Goal: Task Accomplishment & Management: Complete application form

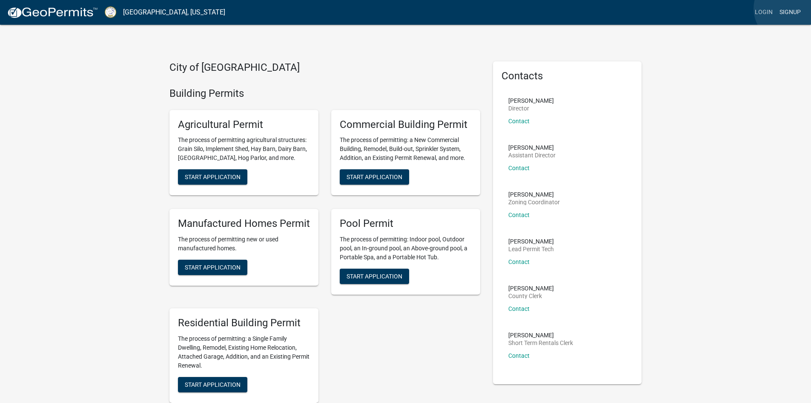
click at [789, 9] on link "Signup" at bounding box center [791, 12] width 28 height 16
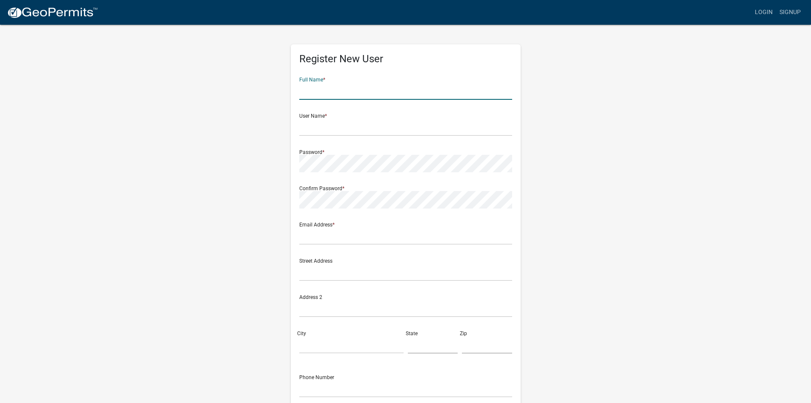
click at [321, 95] on input "text" at bounding box center [405, 90] width 213 height 17
type input "Nicole Carter"
type input "production@signstoremacon.com"
type input "1836 Broadway"
type input "Macon"
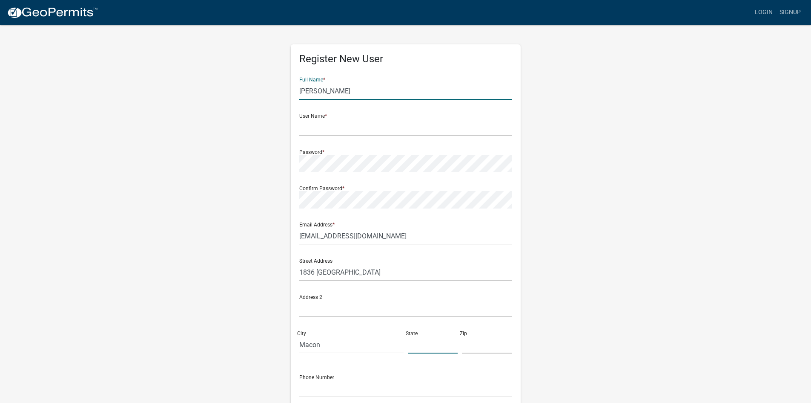
type input "[US_STATE]"
type input "31201"
type input "4787850610"
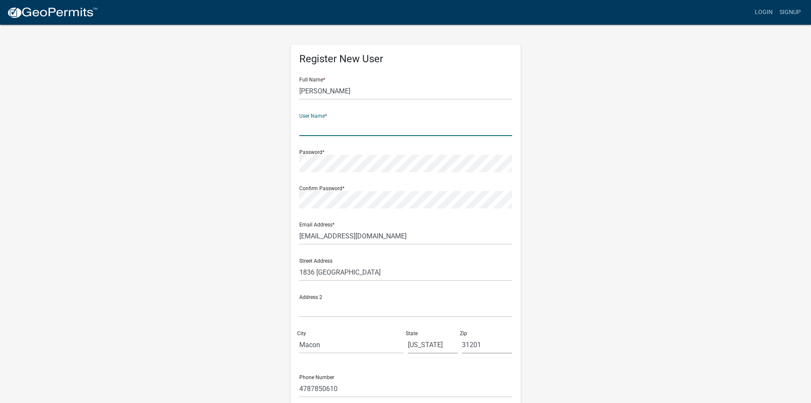
click at [325, 132] on input "text" at bounding box center [405, 126] width 213 height 17
type input "The Sign Store Online"
click at [268, 152] on div "Register New User Full Name * Nicole Carter User Name * The Sign Store Online P…" at bounding box center [406, 252] width 486 height 456
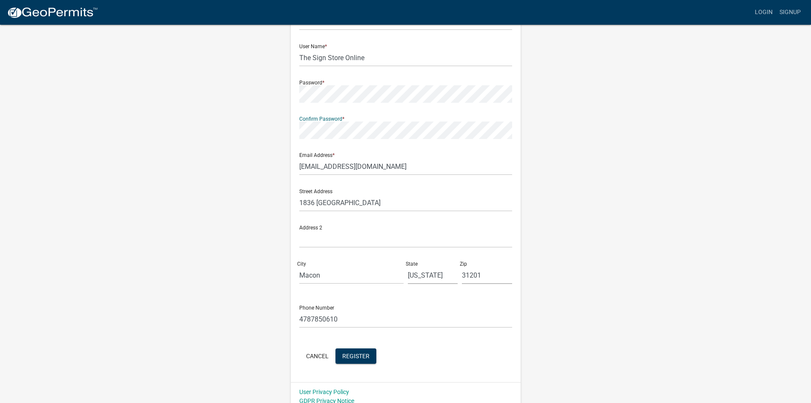
scroll to position [77, 0]
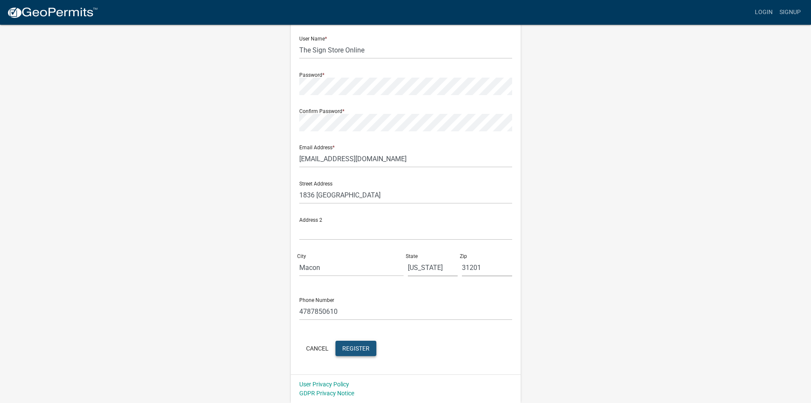
click at [359, 345] on span "Register" at bounding box center [355, 347] width 27 height 7
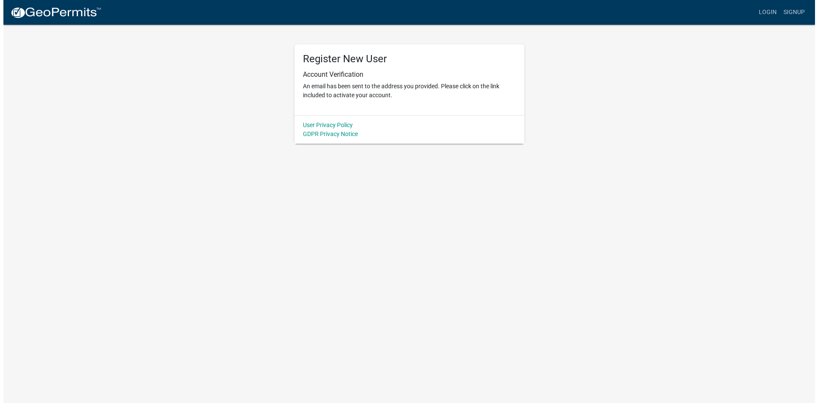
scroll to position [0, 0]
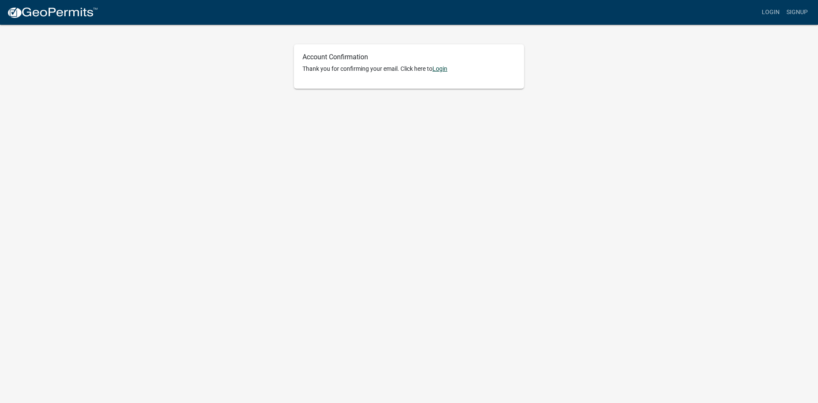
click at [443, 69] on link "Login" at bounding box center [439, 68] width 15 height 7
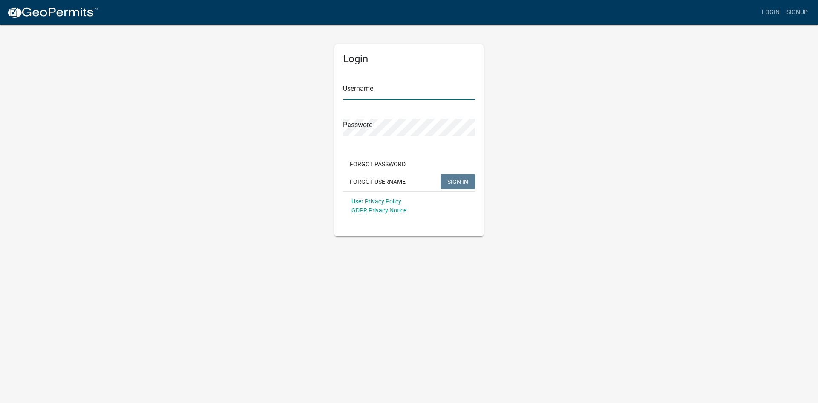
type input "The Sign Store Online"
click at [448, 173] on div "Forgot Password Forgot Username SIGN IN" at bounding box center [409, 173] width 132 height 35
click at [457, 183] on span "SIGN IN" at bounding box center [457, 181] width 21 height 7
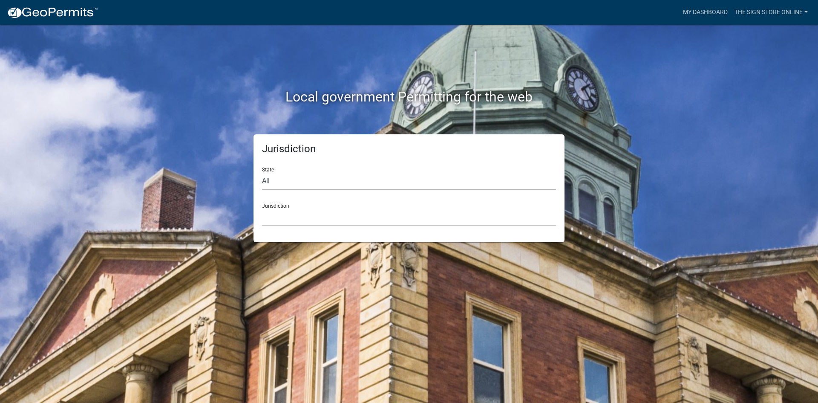
click at [288, 180] on select "All [US_STATE] [US_STATE] [US_STATE] [US_STATE] [US_STATE] [US_STATE] [US_STATE…" at bounding box center [409, 180] width 294 height 17
select select "[US_STATE]"
click at [262, 172] on select "All [US_STATE] [US_STATE] [US_STATE] [US_STATE] [US_STATE] [US_STATE] [US_STATE…" at bounding box center [409, 180] width 294 height 17
click at [284, 221] on select "[GEOGRAPHIC_DATA], [US_STATE][PERSON_NAME][GEOGRAPHIC_DATA], [US_STATE][PERSON_…" at bounding box center [409, 216] width 294 height 17
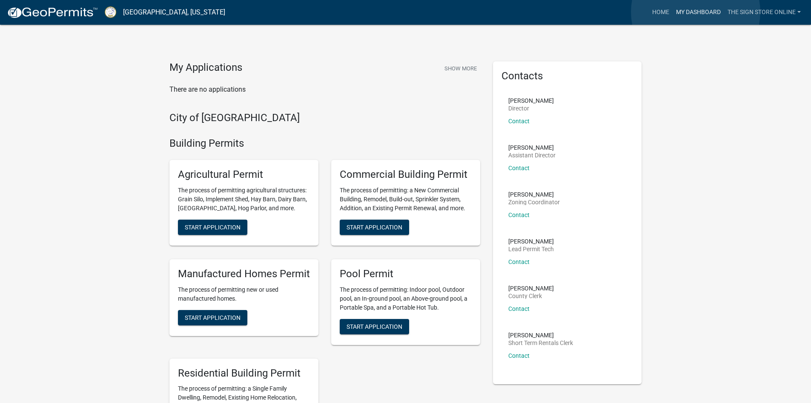
click at [696, 12] on link "My Dashboard" at bounding box center [699, 12] width 52 height 16
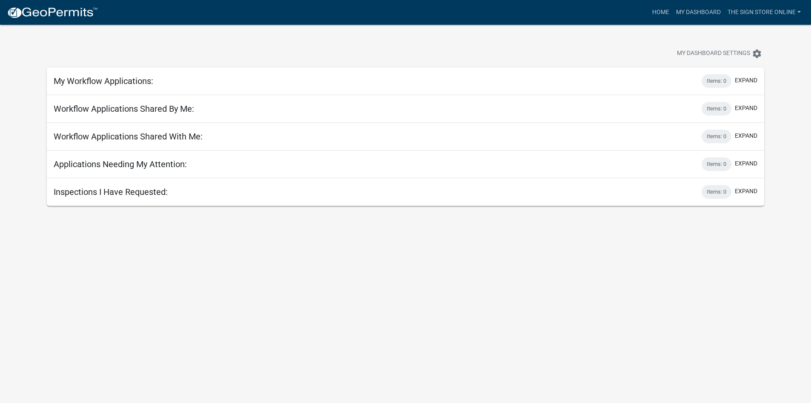
click at [119, 165] on h5 "Applications Needing My Attention:" at bounding box center [120, 164] width 133 height 10
click at [660, 12] on link "Home" at bounding box center [661, 12] width 24 height 16
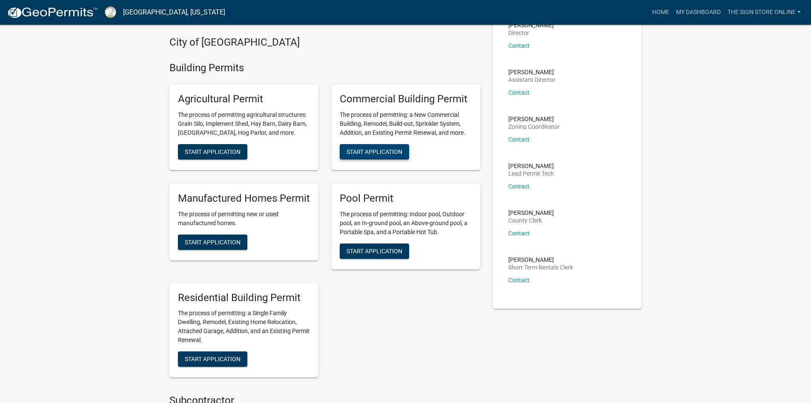
scroll to position [85, 0]
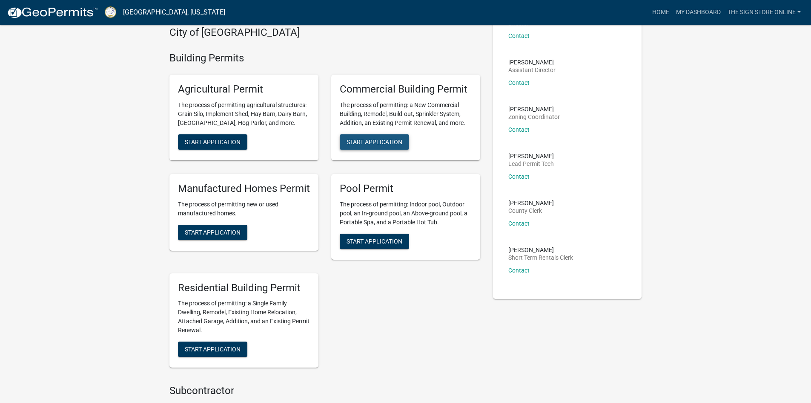
click at [382, 140] on span "Start Application" at bounding box center [375, 141] width 56 height 7
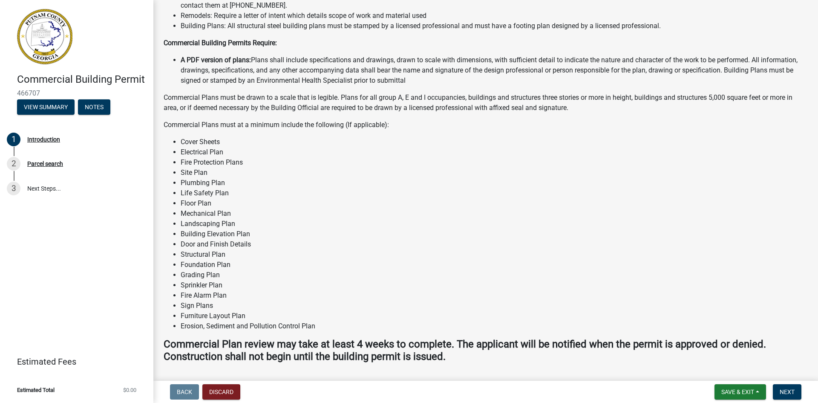
scroll to position [523, 0]
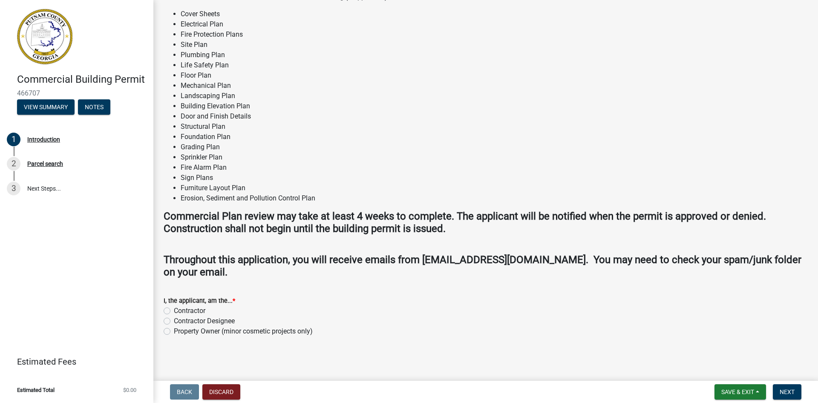
click at [174, 311] on label "Contractor" at bounding box center [190, 310] width 32 height 10
click at [174, 311] on input "Contractor" at bounding box center [177, 308] width 6 height 6
radio input "true"
click at [791, 391] on span "Next" at bounding box center [787, 391] width 15 height 7
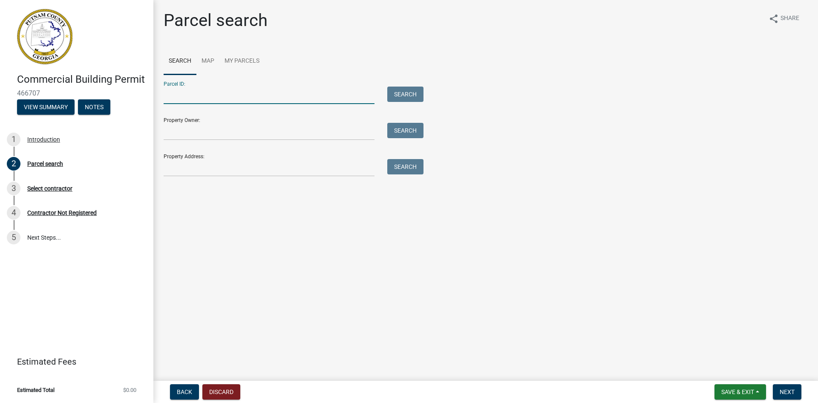
click at [184, 98] on input "Parcel ID:" at bounding box center [269, 94] width 211 height 17
click at [209, 61] on link "Map" at bounding box center [207, 61] width 23 height 27
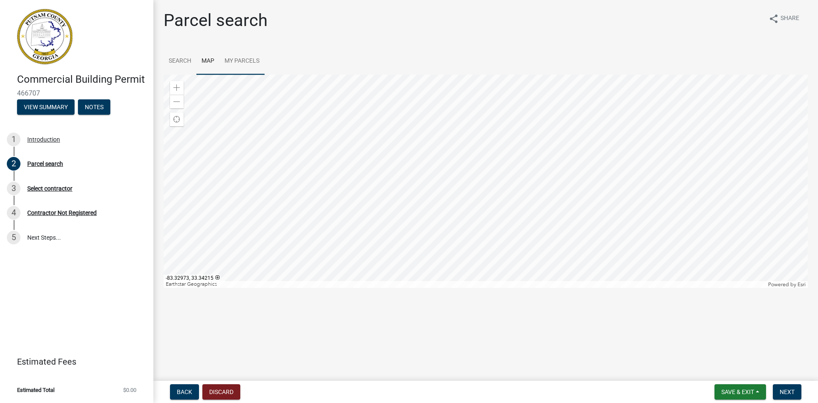
click at [567, 165] on div at bounding box center [486, 181] width 644 height 213
click at [181, 59] on link "Search" at bounding box center [180, 61] width 33 height 27
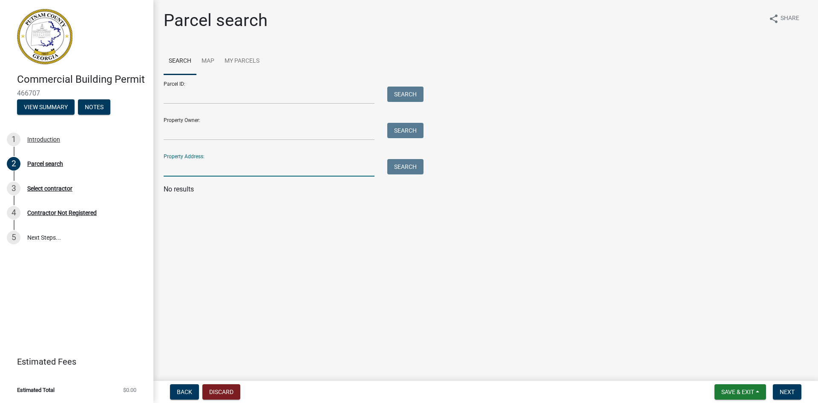
click at [201, 171] on input "Property Address:" at bounding box center [269, 167] width 211 height 17
paste input "[STREET_ADDRESS]"
click at [410, 169] on button "Search" at bounding box center [405, 166] width 36 height 15
click at [204, 166] on input "[STREET_ADDRESS]" at bounding box center [269, 167] width 211 height 17
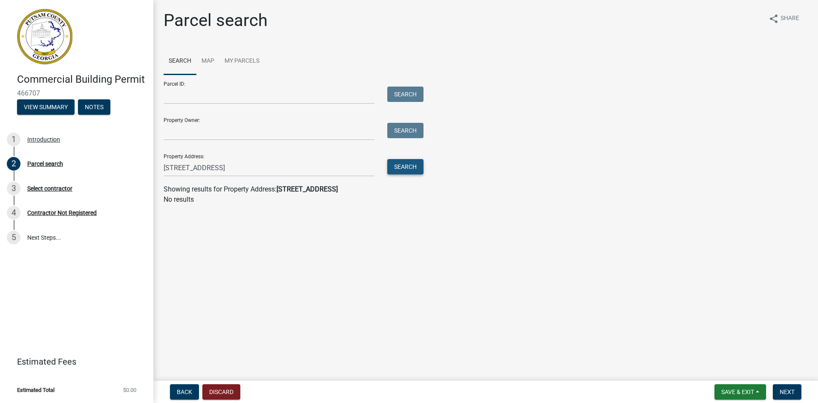
click at [400, 166] on button "Search" at bounding box center [405, 166] width 36 height 15
drag, startPoint x: 293, startPoint y: 168, endPoint x: 241, endPoint y: 171, distance: 51.7
click at [241, 171] on input "[STREET_ADDRESS]" at bounding box center [269, 167] width 211 height 17
click at [407, 165] on button "Search" at bounding box center [405, 166] width 36 height 15
click at [198, 167] on input "[STREET_ADDRESS]" at bounding box center [269, 167] width 211 height 17
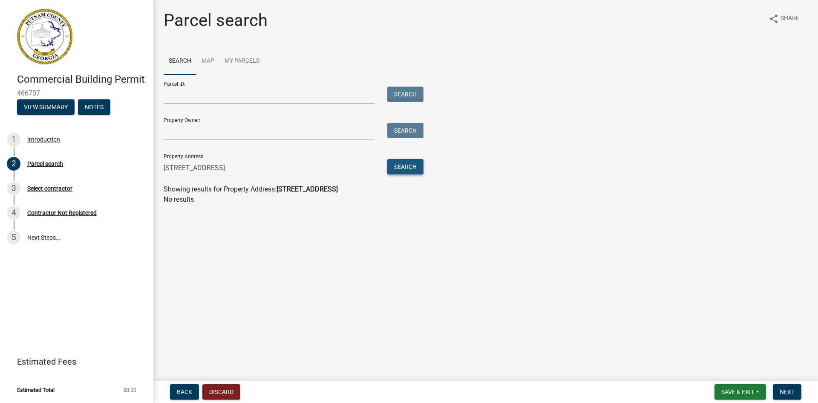
click at [409, 165] on button "Search" at bounding box center [405, 166] width 36 height 15
drag, startPoint x: 262, startPoint y: 167, endPoint x: 222, endPoint y: 171, distance: 40.7
click at [222, 171] on input "[STREET_ADDRESS]" at bounding box center [269, 167] width 211 height 17
type input "[STREET_ADDRESS]"
click at [403, 164] on button "Search" at bounding box center [405, 166] width 36 height 15
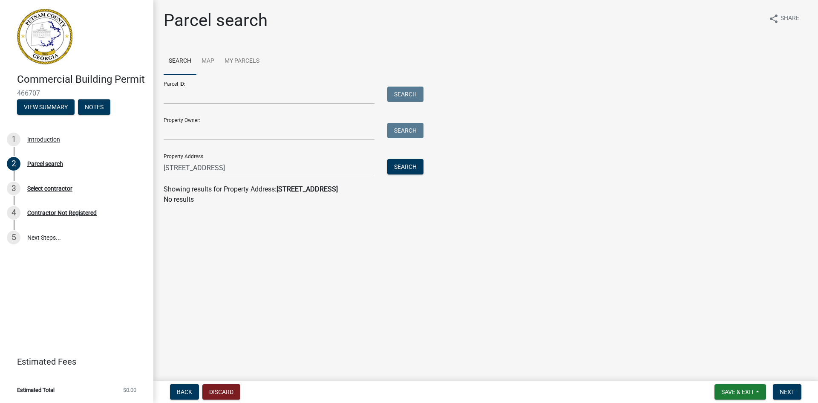
click at [176, 62] on link "Search" at bounding box center [180, 61] width 33 height 27
drag, startPoint x: 231, startPoint y: 168, endPoint x: 154, endPoint y: 176, distance: 77.6
click at [154, 176] on div "Parcel search share Share Search Map My Parcels Parcel ID: Search Property Owne…" at bounding box center [485, 111] width 665 height 202
click at [206, 98] on input "Parcel ID:" at bounding box center [269, 94] width 211 height 17
paste input "062A015"
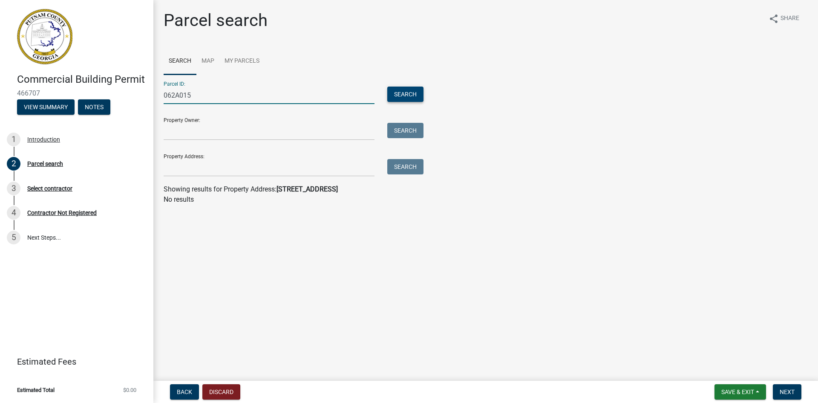
type input "062A015"
click at [408, 97] on button "Search" at bounding box center [405, 93] width 36 height 15
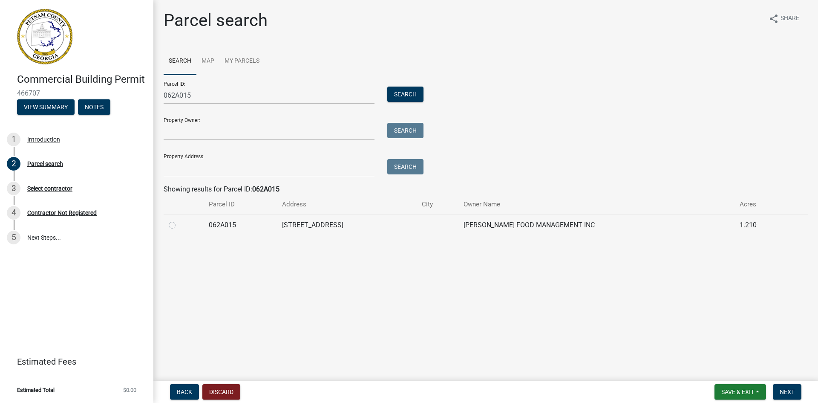
click at [179, 220] on label at bounding box center [179, 220] width 0 height 0
click at [179, 225] on input "radio" at bounding box center [182, 223] width 6 height 6
radio input "true"
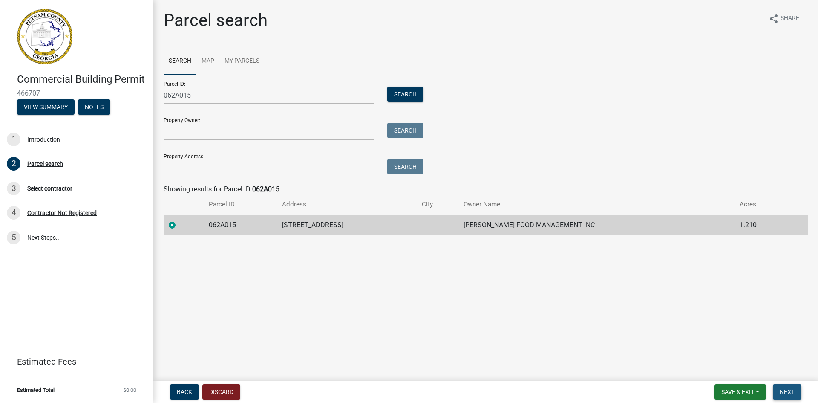
click at [792, 390] on span "Next" at bounding box center [787, 391] width 15 height 7
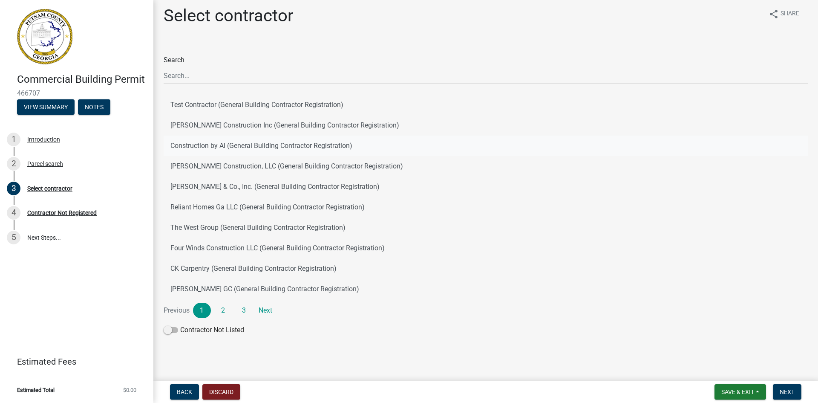
scroll to position [6, 0]
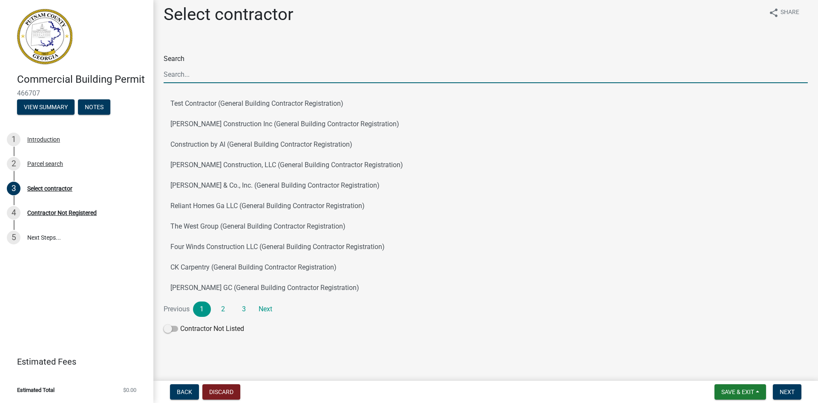
click at [209, 78] on input "Search" at bounding box center [486, 74] width 644 height 17
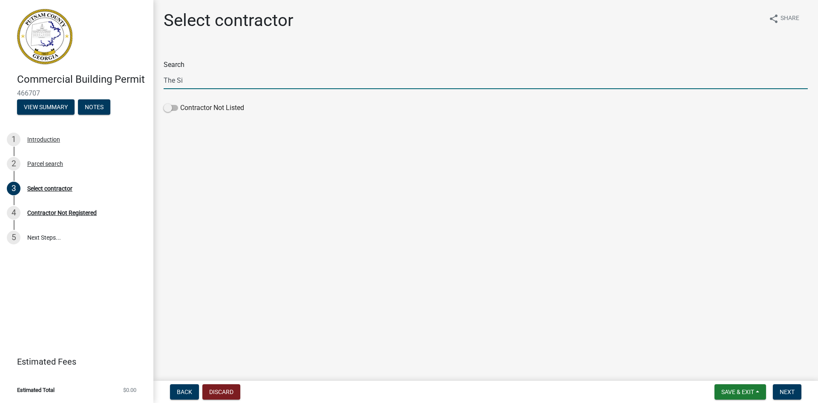
scroll to position [0, 0]
type input "The Sign Store Online"
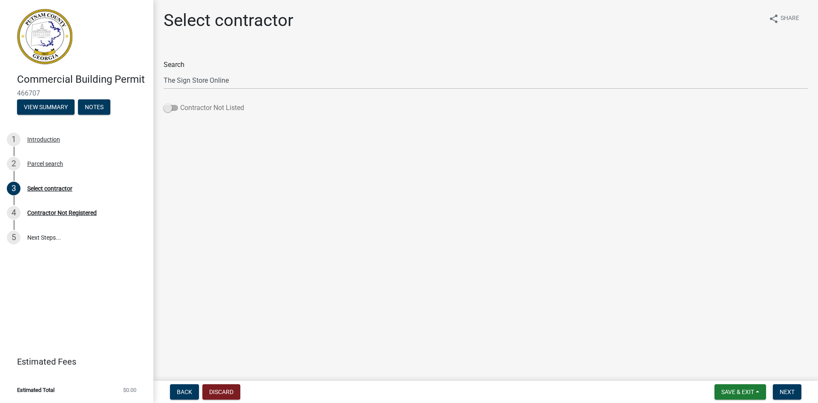
click at [173, 109] on span at bounding box center [171, 108] width 14 height 6
click at [180, 103] on input "Contractor Not Listed" at bounding box center [180, 103] width 0 height 0
click at [790, 392] on span "Next" at bounding box center [787, 391] width 15 height 7
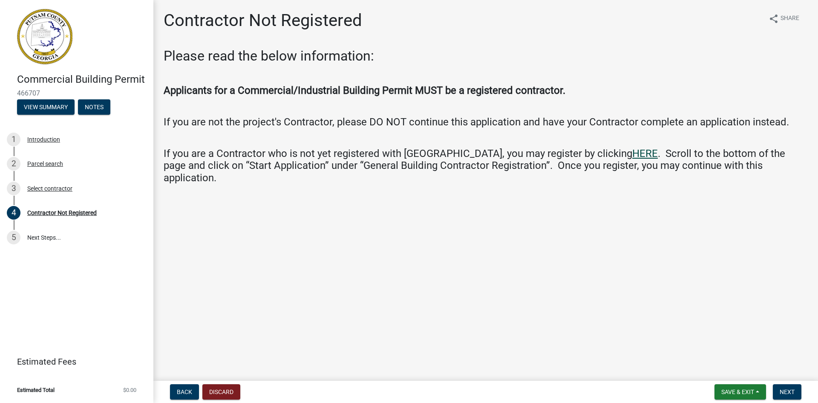
click at [632, 152] on link "HERE" at bounding box center [645, 153] width 26 height 12
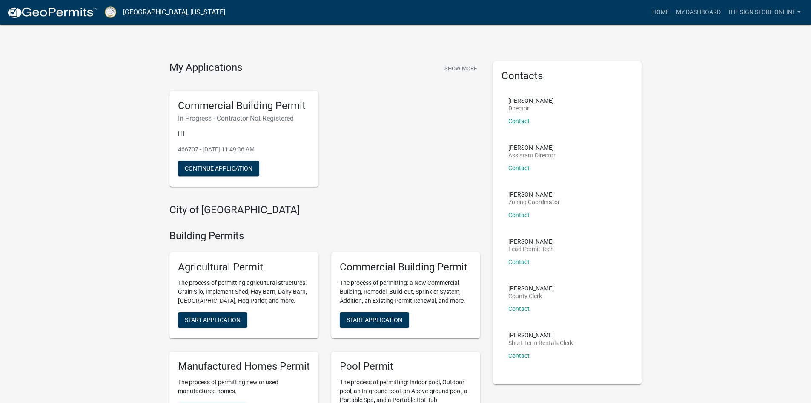
click at [314, 98] on div "Commercial Building Permit In Progress - Contractor Not Registered | | | 466707…" at bounding box center [244, 139] width 149 height 96
click at [261, 124] on div "Commercial Building Permit In Progress - Contractor Not Registered | | | 466707…" at bounding box center [244, 139] width 149 height 96
click at [196, 149] on p "466707 - Aug 20, 2025, 11:49:36 AM" at bounding box center [244, 149] width 132 height 9
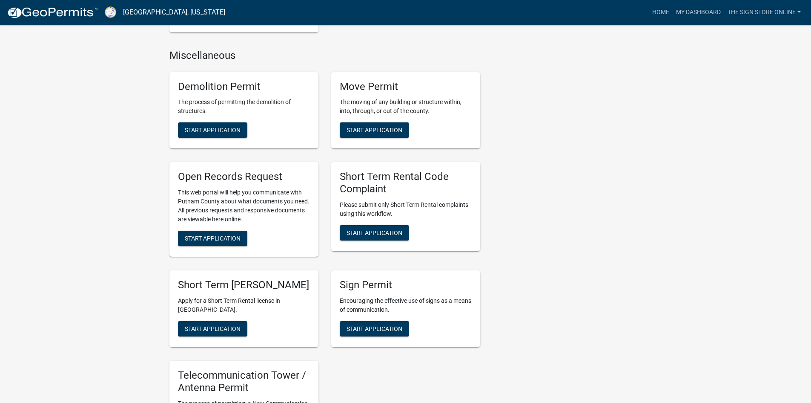
scroll to position [767, 0]
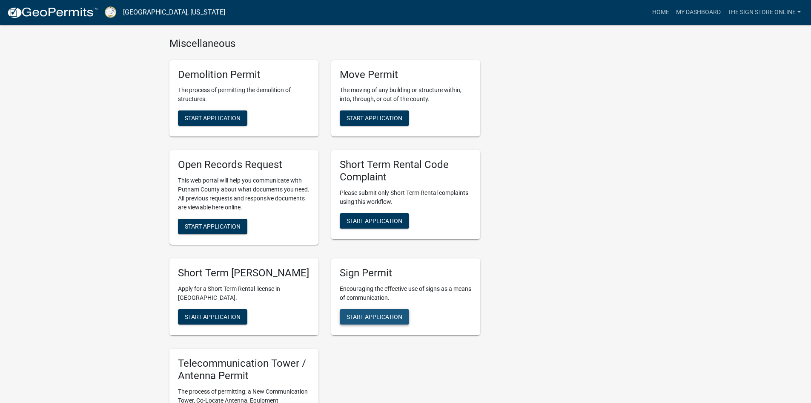
click at [376, 316] on span "Start Application" at bounding box center [375, 316] width 56 height 7
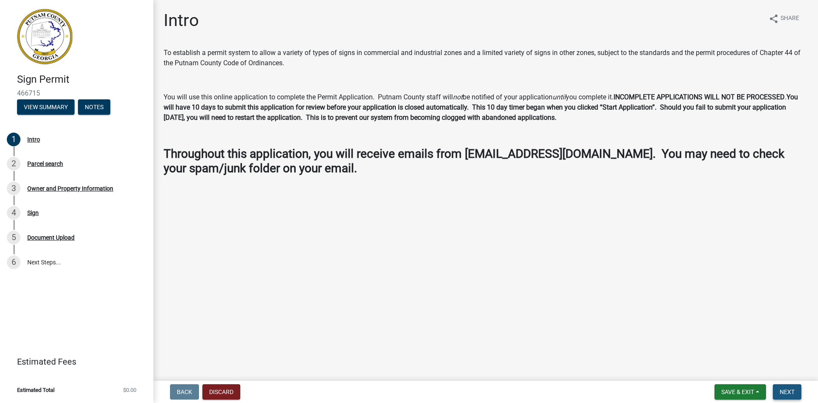
click at [790, 393] on span "Next" at bounding box center [787, 391] width 15 height 7
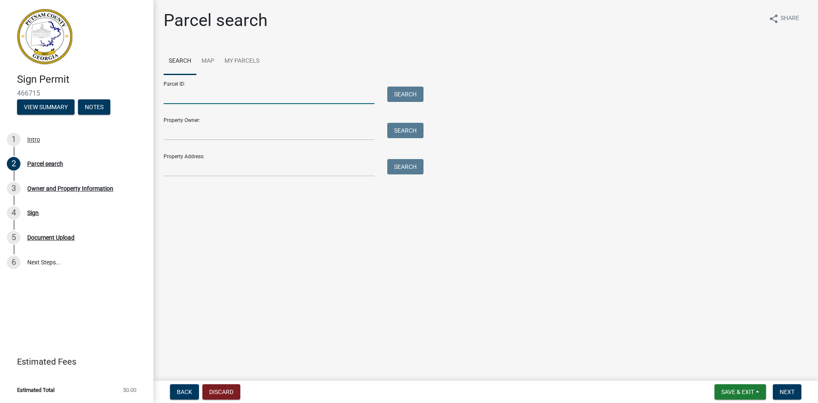
click at [223, 94] on input "Parcel ID:" at bounding box center [269, 94] width 211 height 17
paste input "062A015"
type input "062A015"
click at [406, 95] on button "Search" at bounding box center [405, 93] width 36 height 15
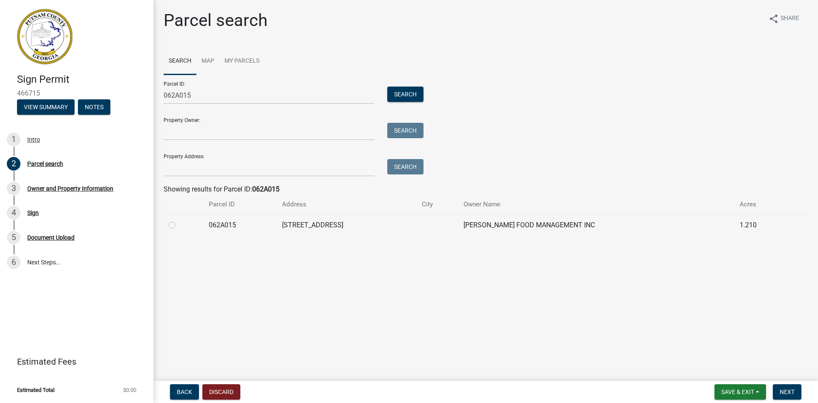
click at [179, 220] on label at bounding box center [179, 220] width 0 height 0
click at [179, 225] on input "radio" at bounding box center [182, 223] width 6 height 6
radio input "true"
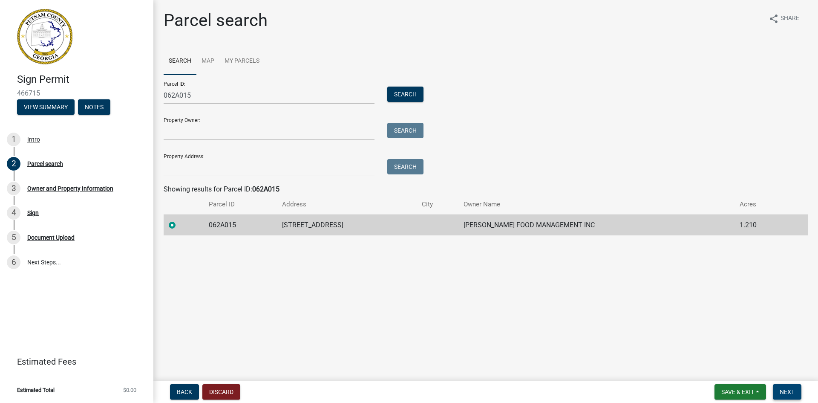
click at [792, 393] on span "Next" at bounding box center [787, 391] width 15 height 7
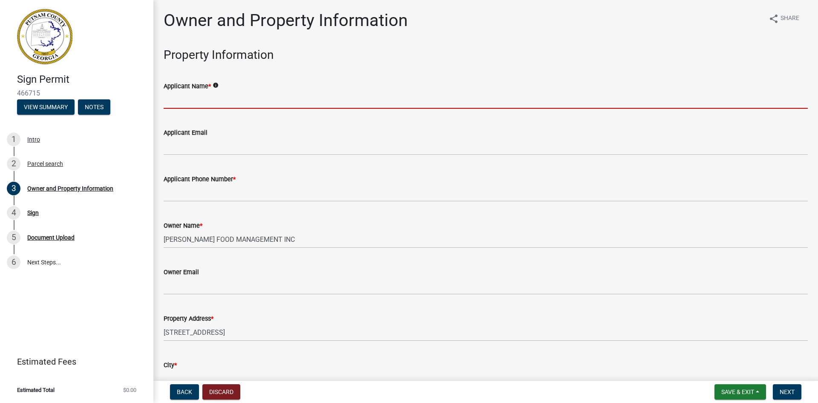
click at [212, 103] on input "Applicant Name *" at bounding box center [486, 99] width 644 height 17
type input "Nicole Carter"
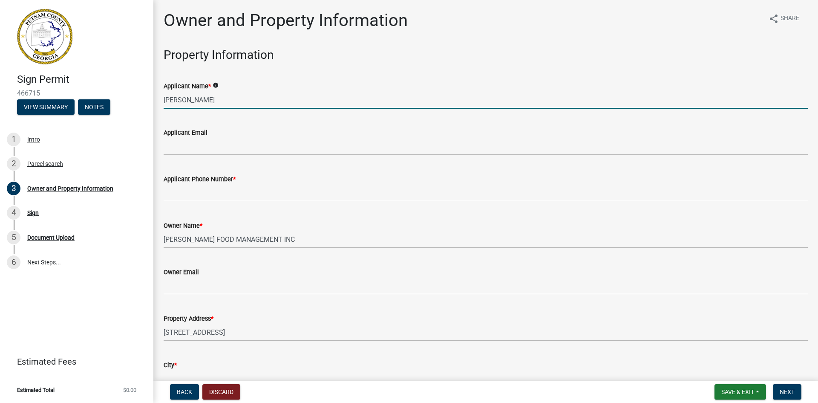
type input "production@signstoremacon.com"
type input "4787850610"
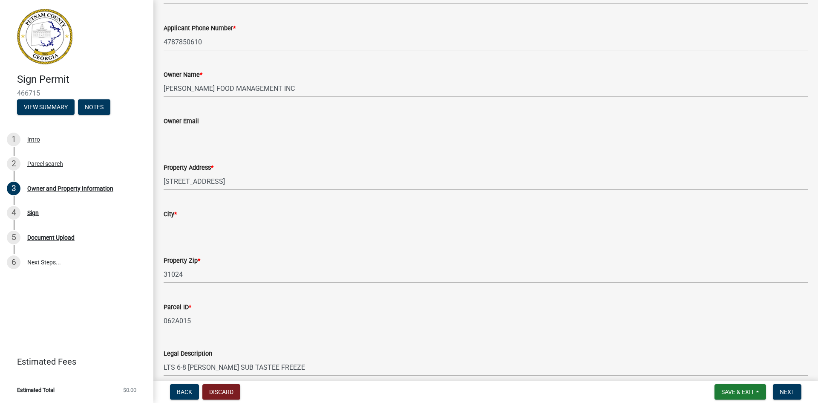
scroll to position [170, 0]
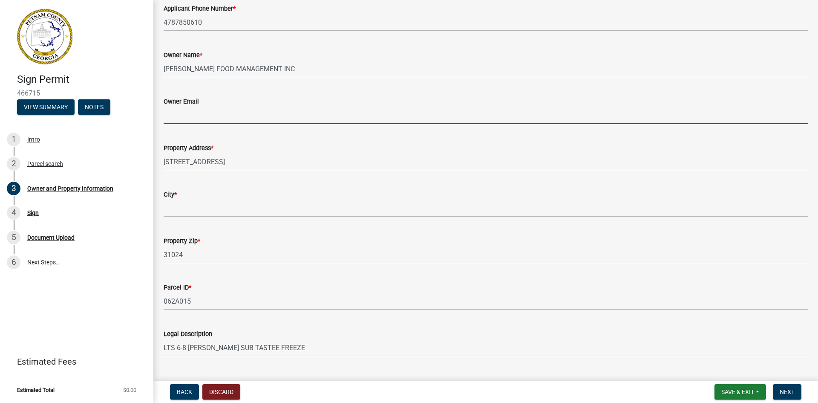
click at [207, 118] on input "Owner Email" at bounding box center [486, 114] width 644 height 17
type input "production@signstoremacon.com"
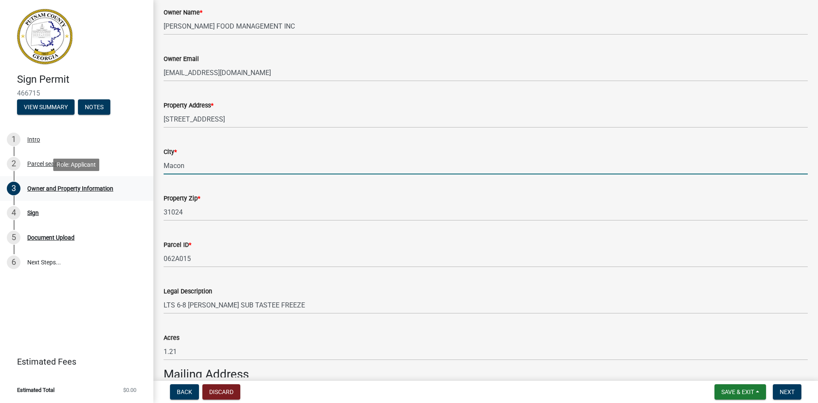
drag, startPoint x: 210, startPoint y: 168, endPoint x: 150, endPoint y: 175, distance: 60.9
click at [150, 175] on div "Sign Permit 466715 View Summary Notes 1 Intro 2 Parcel search 3 Owner and Prope…" at bounding box center [409, 201] width 818 height 403
type input "Eatonton"
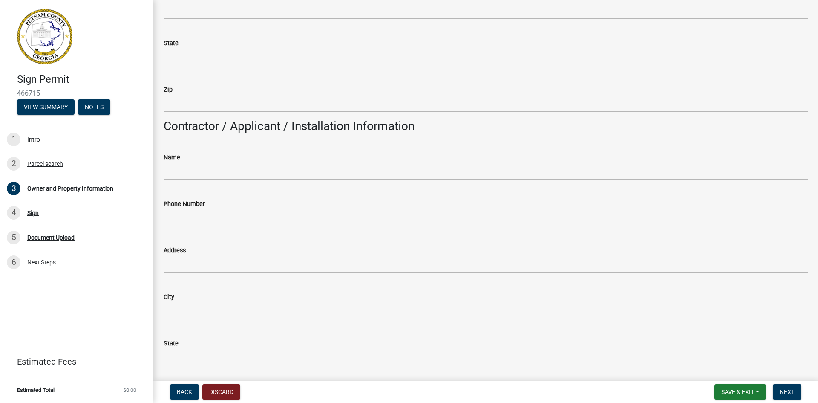
scroll to position [682, 0]
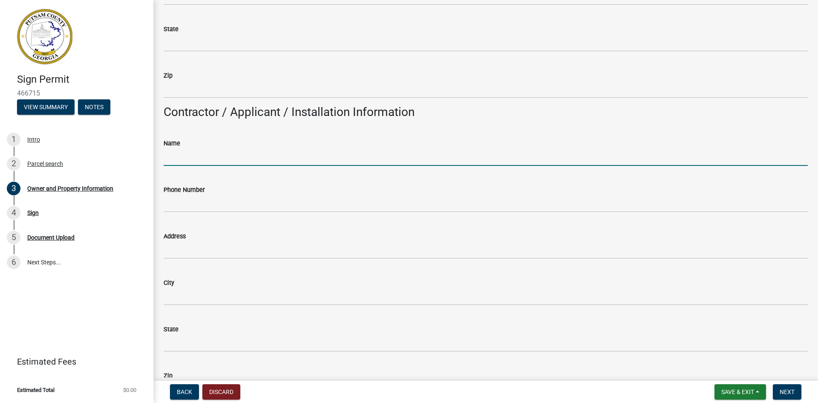
click at [189, 158] on input "Name" at bounding box center [486, 156] width 644 height 17
type input "Nicole Carter"
type input "1836 Broadway"
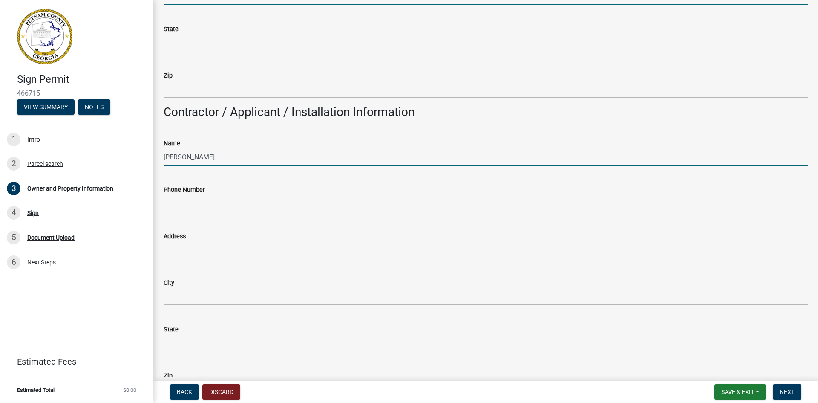
type input "Macon"
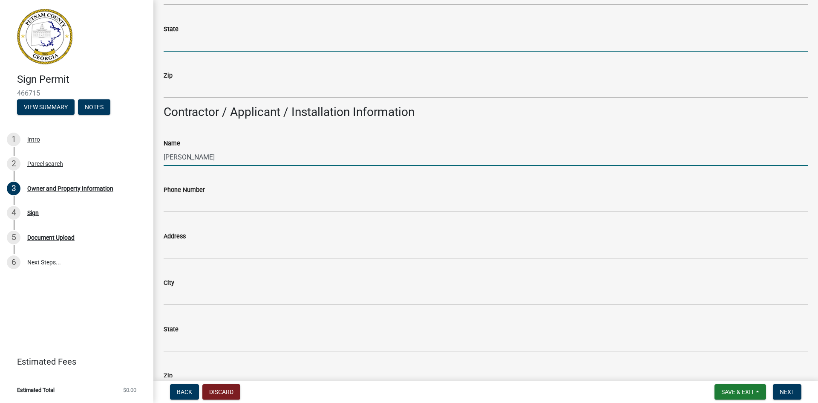
type input "[US_STATE]"
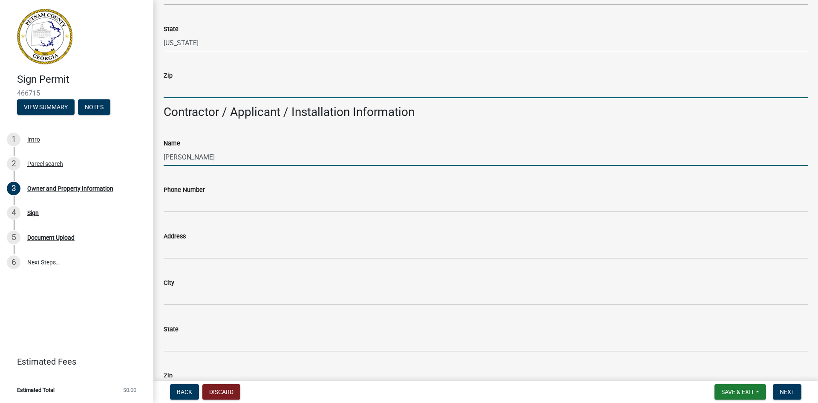
type input "31201"
type input "4787850610"
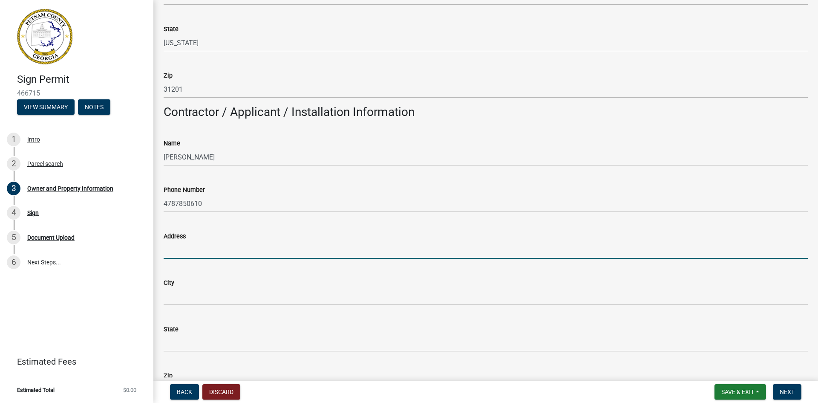
click at [202, 252] on input "Address" at bounding box center [486, 249] width 644 height 17
type input "1836 Broadway"
type input "Macon"
type input "[US_STATE]"
type input "31201"
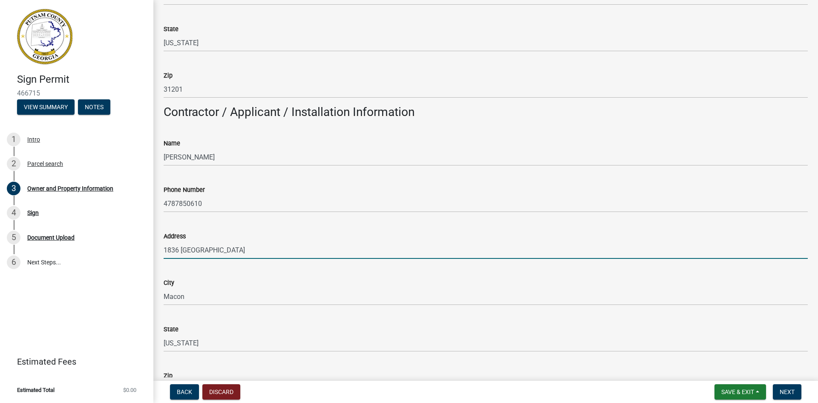
type input "production@signstoremacon.com"
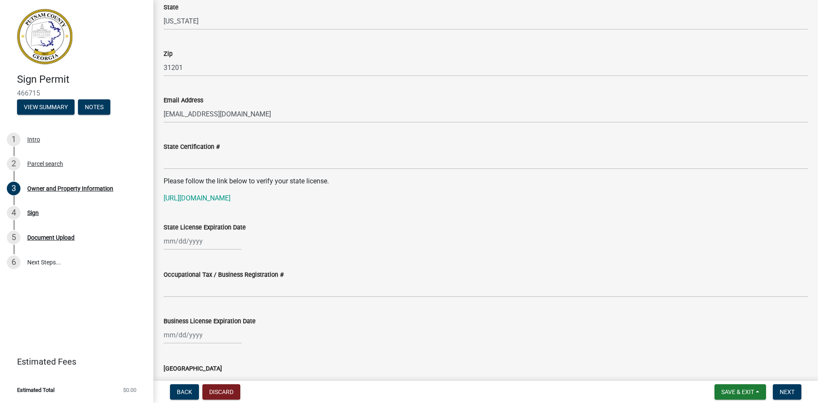
scroll to position [1065, 0]
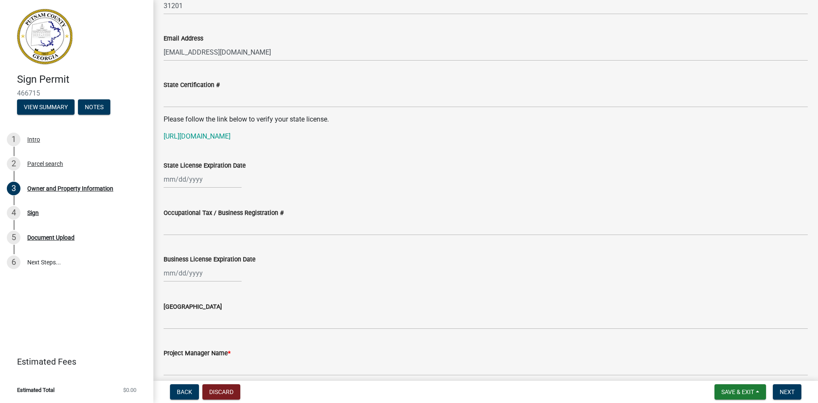
click at [167, 178] on div at bounding box center [203, 178] width 78 height 17
select select "8"
select select "2025"
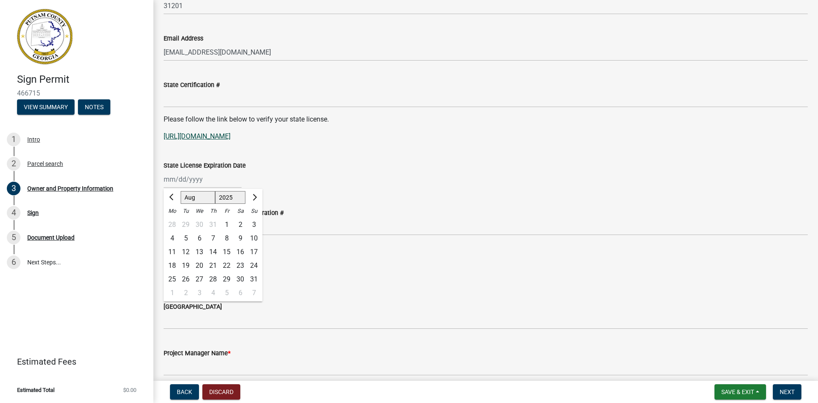
click at [219, 135] on link "https://verify.sos.ga.gov/verification/" at bounding box center [197, 136] width 67 height 8
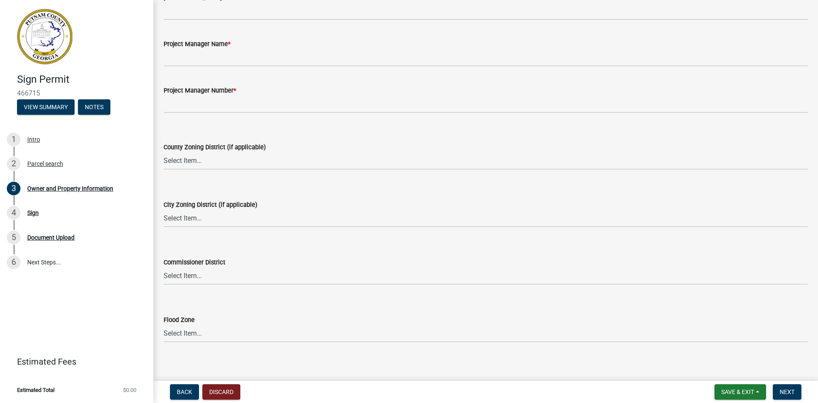
scroll to position [1380, 0]
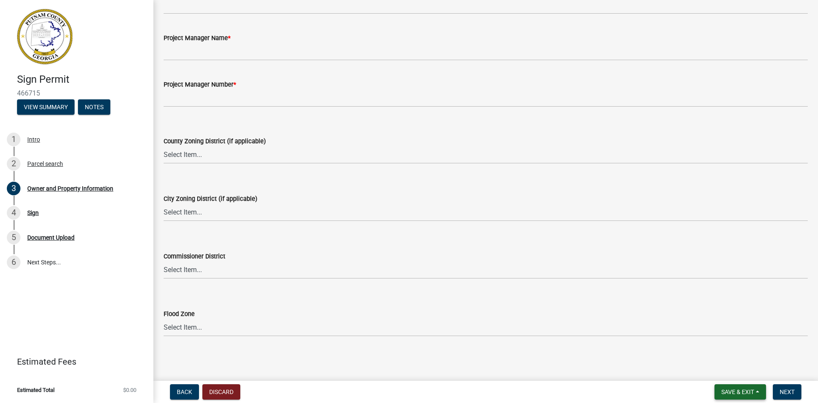
click at [721, 391] on span "Save & Exit" at bounding box center [737, 391] width 33 height 7
click at [715, 368] on button "Save & Exit" at bounding box center [732, 369] width 68 height 20
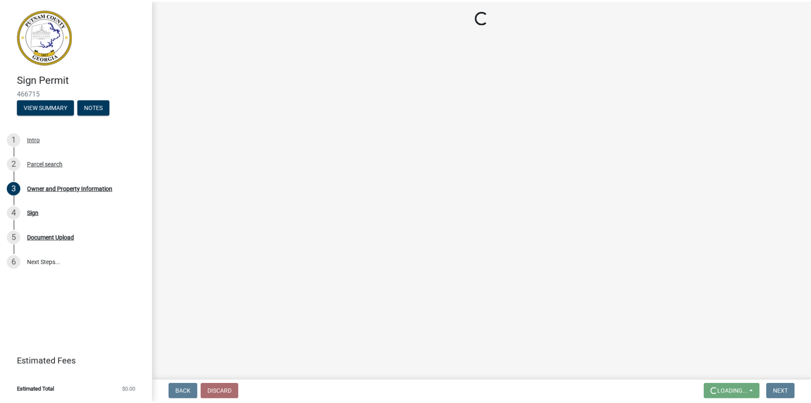
scroll to position [0, 0]
